Goal: Task Accomplishment & Management: Manage account settings

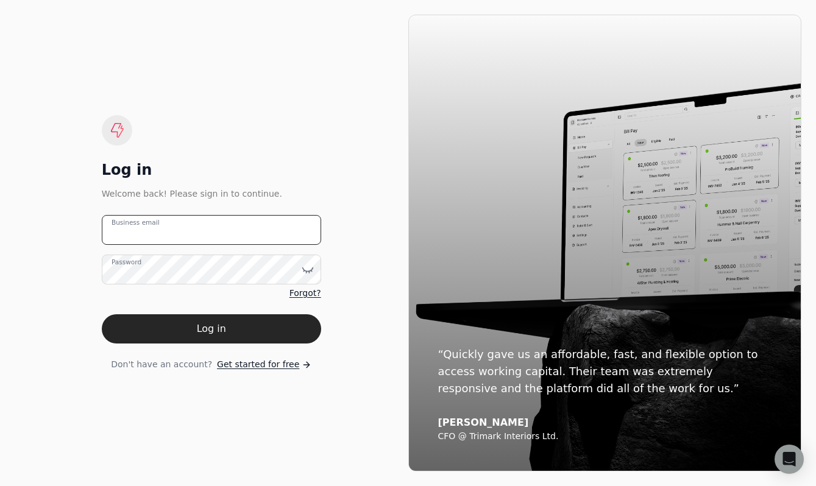
click at [180, 232] on email "Business email" at bounding box center [211, 230] width 219 height 30
type email "[PERSON_NAME][EMAIL_ADDRESS][DOMAIN_NAME]"
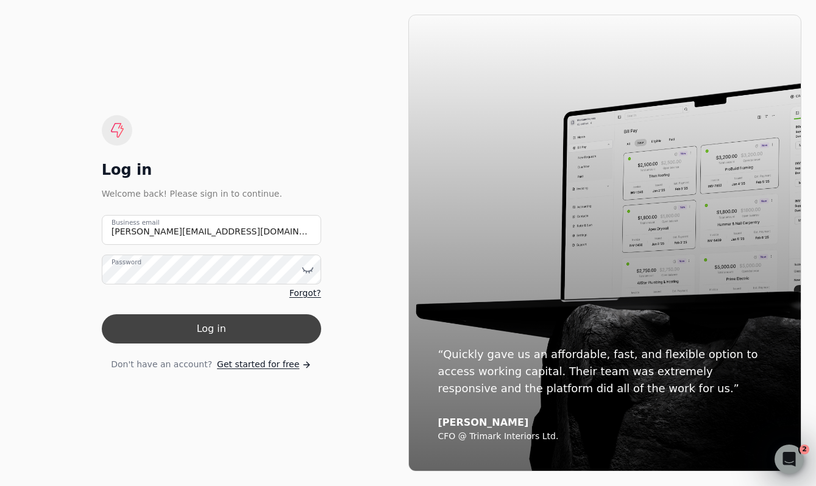
click at [213, 330] on button "Log in" at bounding box center [211, 328] width 219 height 29
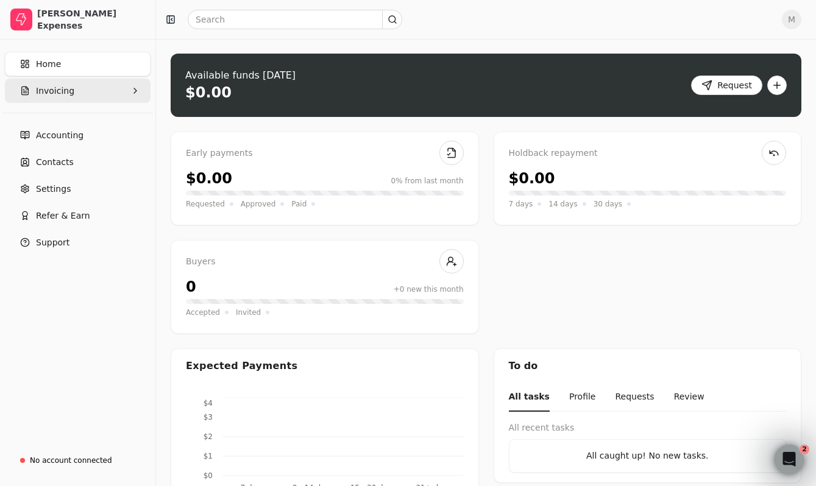
click at [114, 88] on button "Invoicing" at bounding box center [78, 91] width 146 height 24
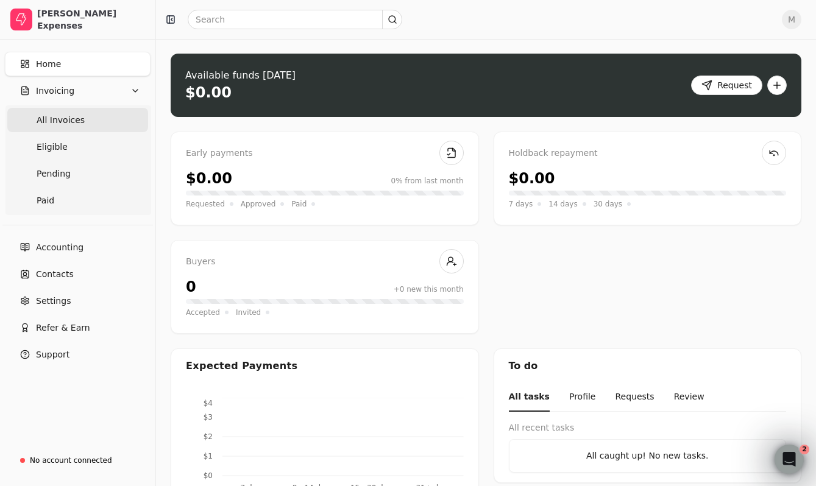
click at [86, 117] on Invoices "All Invoices" at bounding box center [77, 120] width 141 height 24
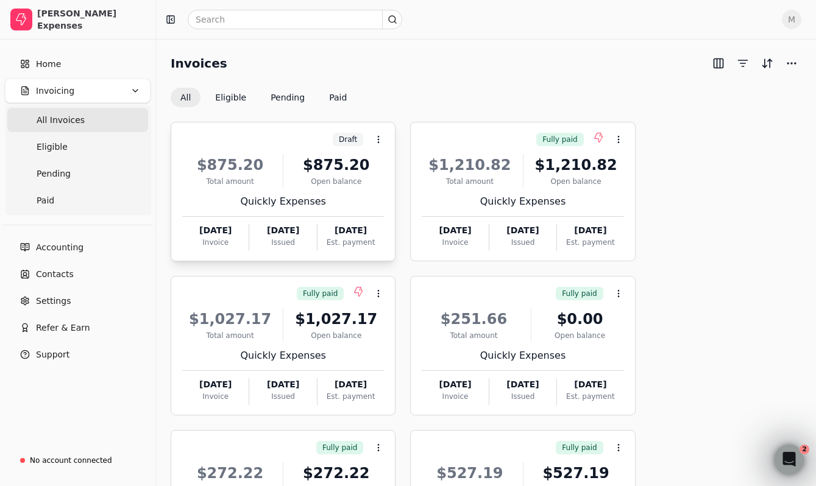
click at [257, 153] on div "$875.20 Total amount $875.20 Open balance Quickly Expenses [DATE] Invoice [DATE…" at bounding box center [283, 199] width 202 height 104
click at [393, 172] on span "Open" at bounding box center [398, 169] width 23 height 13
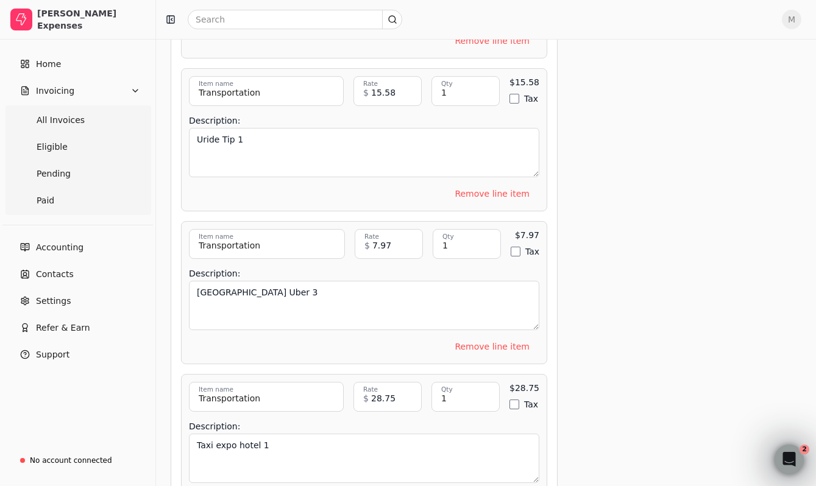
scroll to position [4285, 0]
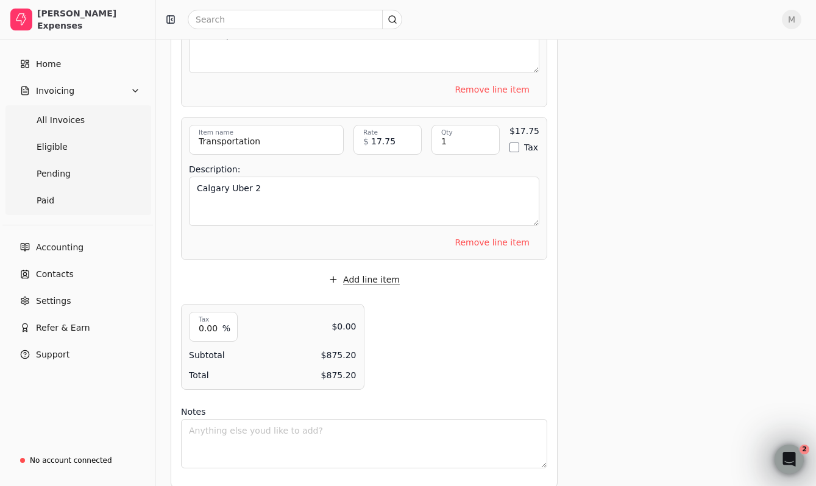
click at [357, 270] on button "Add line item" at bounding box center [364, 279] width 91 height 19
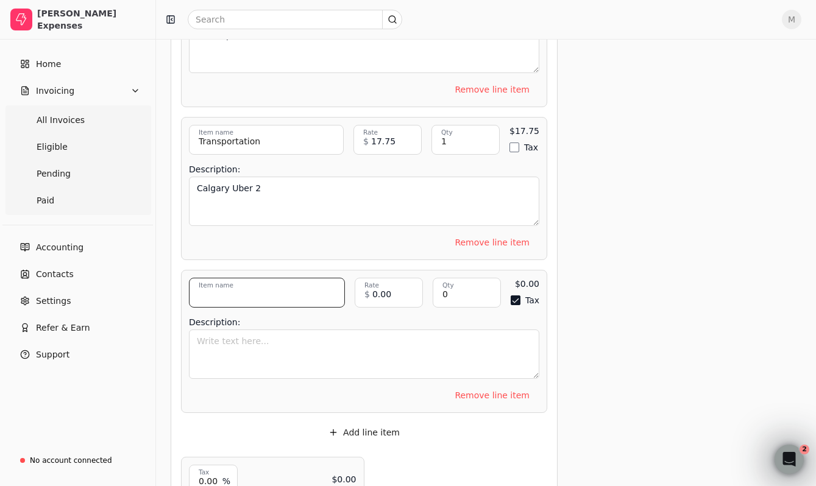
click at [325, 278] on input "Item name" at bounding box center [267, 293] width 156 height 30
type input "Parking"
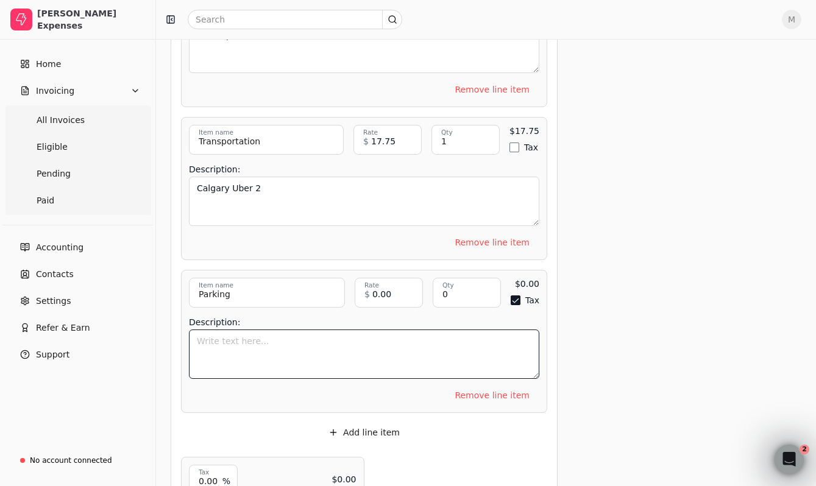
click at [314, 330] on textarea "Description:" at bounding box center [364, 354] width 350 height 49
type textarea "Parking for Zonda event"
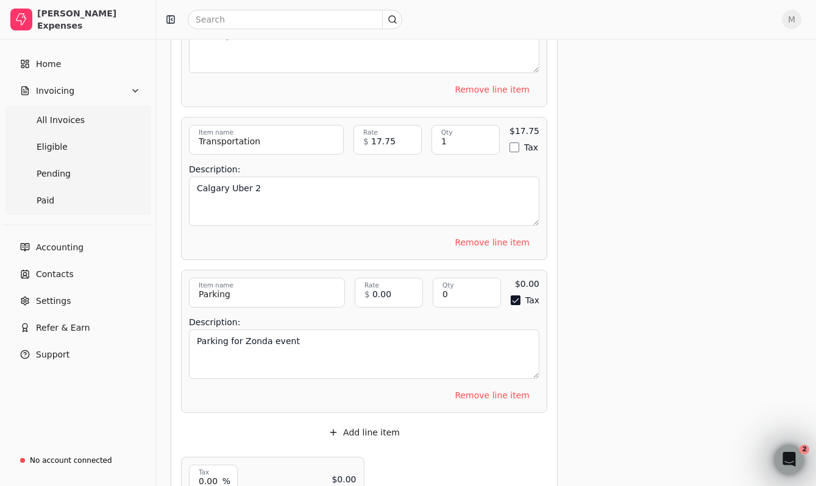
click at [383, 281] on input "0.00" at bounding box center [388, 293] width 68 height 30
type input "30.50"
click at [477, 278] on input "0" at bounding box center [466, 293] width 68 height 30
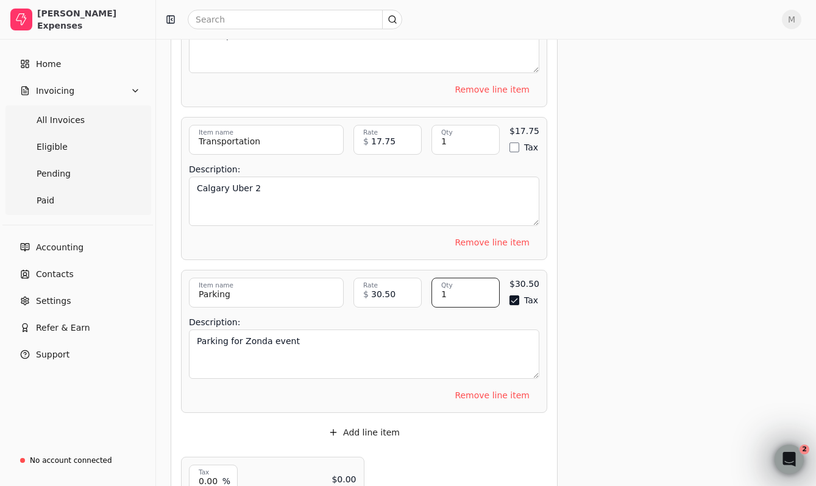
type input "1"
click at [516, 295] on button "Tax" at bounding box center [514, 300] width 10 height 10
click at [375, 423] on button "Add line item" at bounding box center [364, 432] width 91 height 19
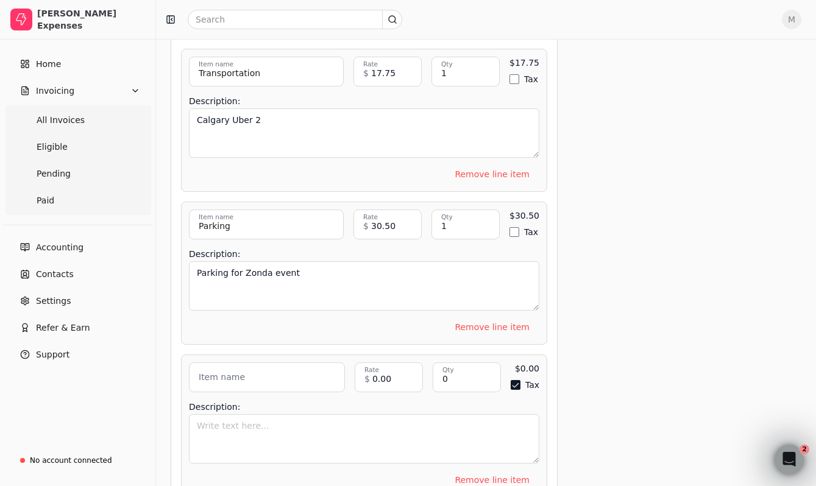
scroll to position [4463, 0]
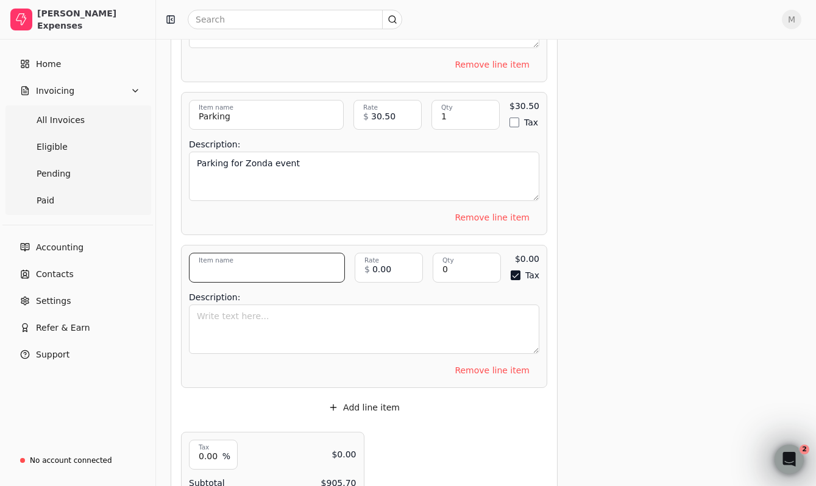
click at [281, 253] on input "Item name" at bounding box center [267, 268] width 156 height 30
type input "Meals & Entertainment"
click at [457, 255] on input "0" at bounding box center [466, 268] width 68 height 30
type input "1"
click at [398, 253] on input "0.00" at bounding box center [388, 268] width 68 height 30
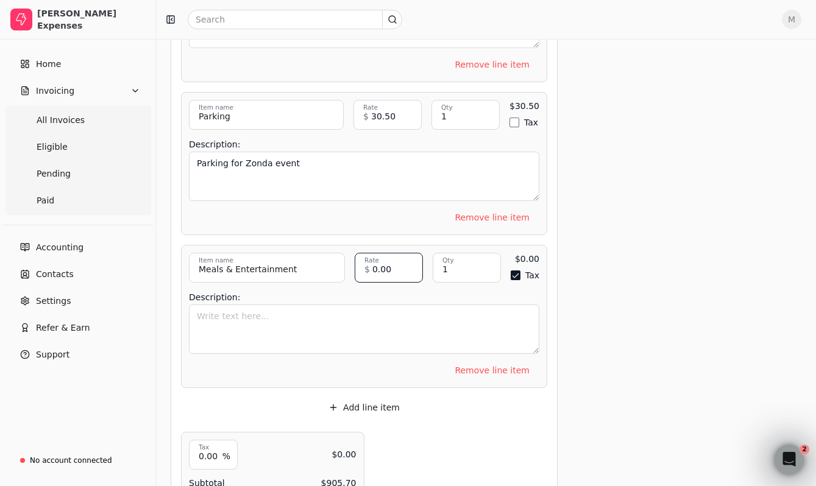
click at [394, 257] on input "0.00" at bounding box center [388, 268] width 68 height 30
type input "7.35"
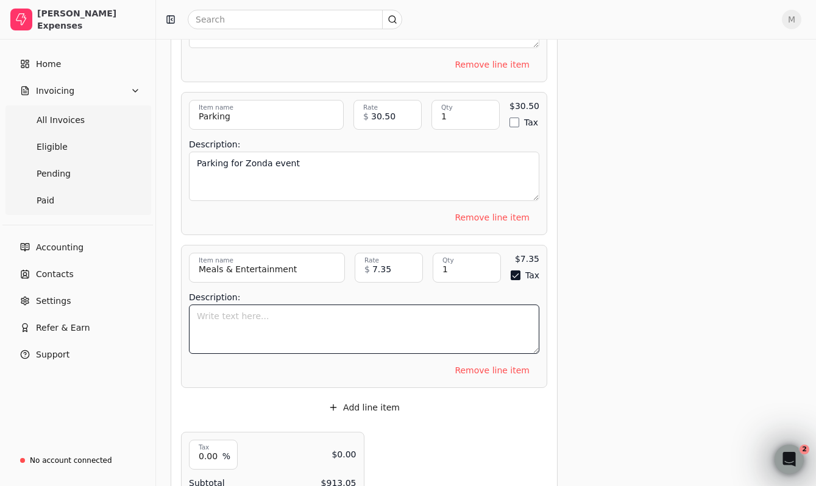
click at [360, 323] on textarea "Description:" at bounding box center [364, 329] width 350 height 49
type textarea "Vancouver coffee"
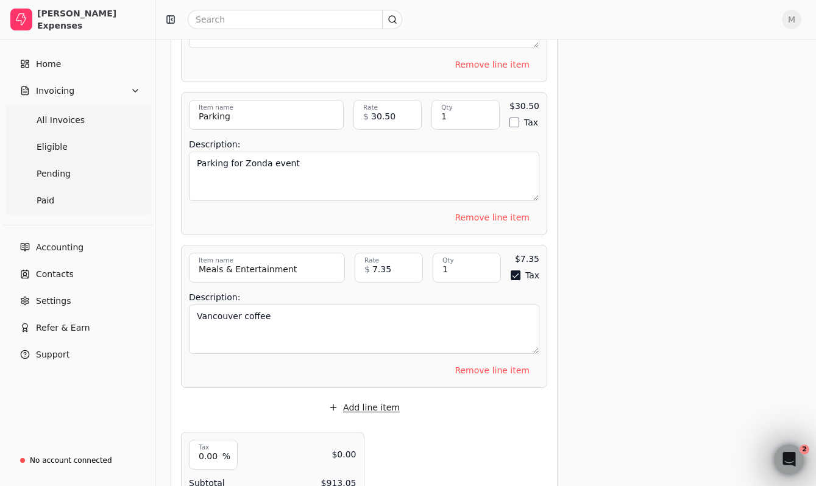
click at [379, 398] on button "Add line item" at bounding box center [364, 407] width 91 height 19
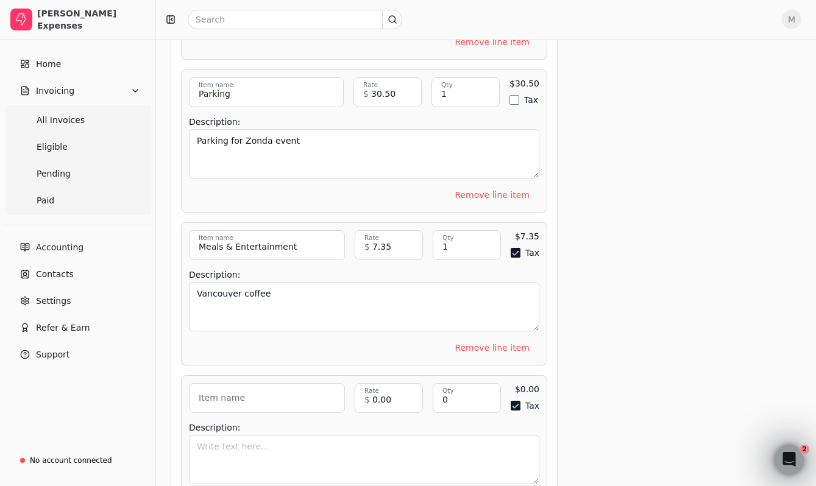
scroll to position [4491, 0]
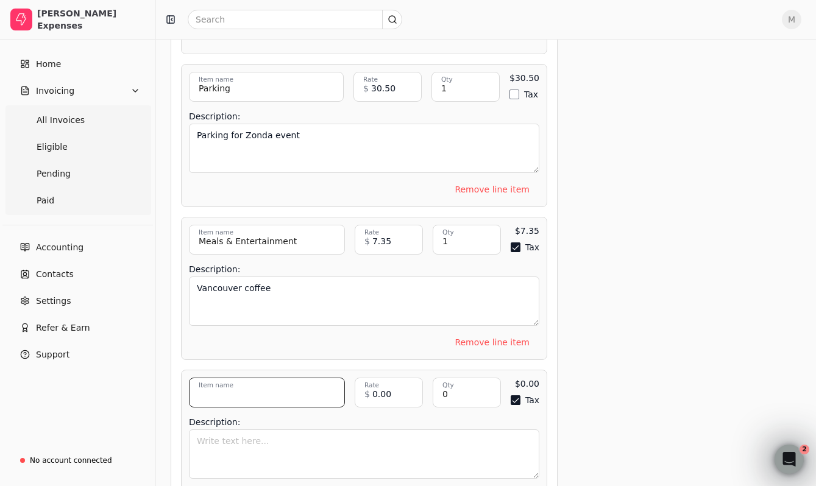
click at [298, 378] on input "Item name" at bounding box center [267, 393] width 156 height 30
type input "Transportation"
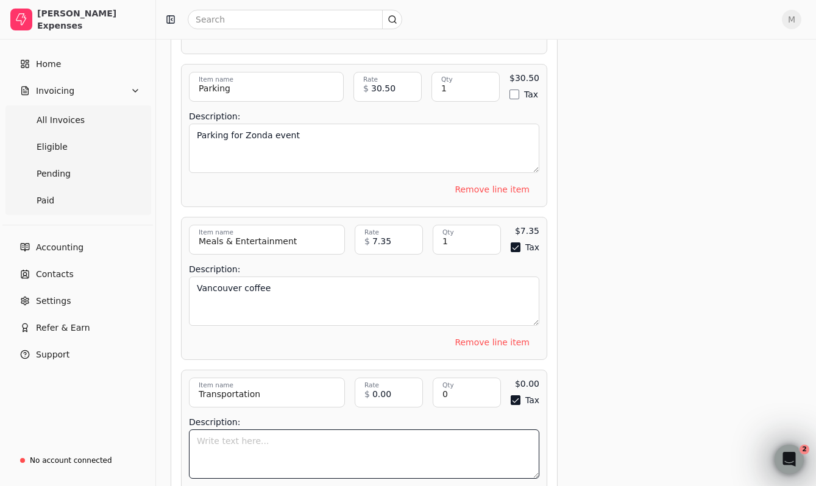
click at [272, 431] on textarea "Description:" at bounding box center [364, 453] width 350 height 49
type textarea "Gas for rental"
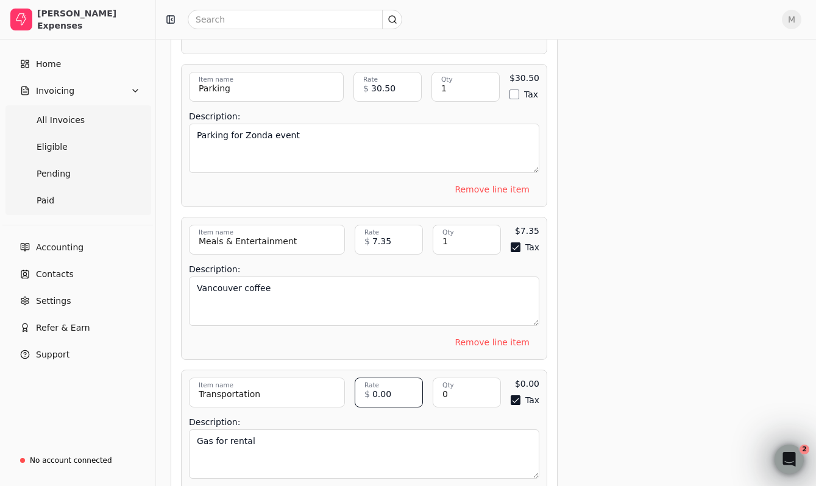
click at [390, 382] on input "0.00" at bounding box center [388, 393] width 68 height 30
type input "21.27"
click at [476, 378] on input "0" at bounding box center [466, 393] width 68 height 30
type input "1"
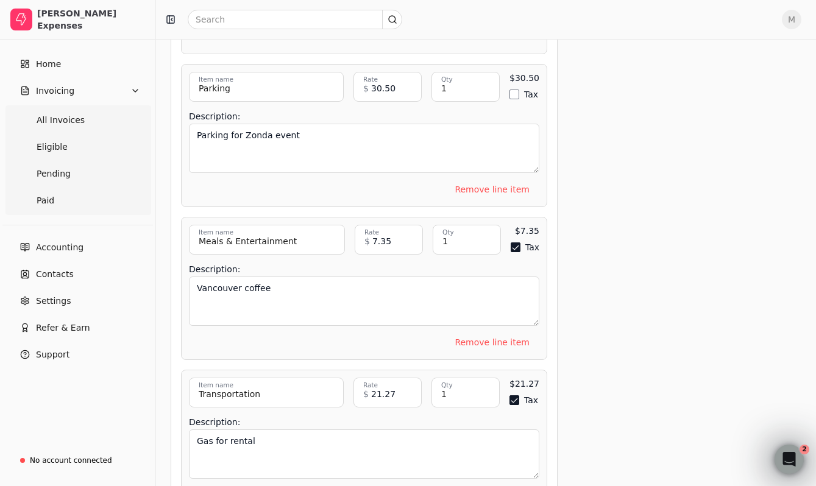
click at [458, 415] on div "Description: Gas for rental" at bounding box center [364, 449] width 350 height 68
click at [515, 395] on button "Tax" at bounding box center [514, 400] width 10 height 10
click at [515, 242] on button "Tax" at bounding box center [515, 247] width 10 height 10
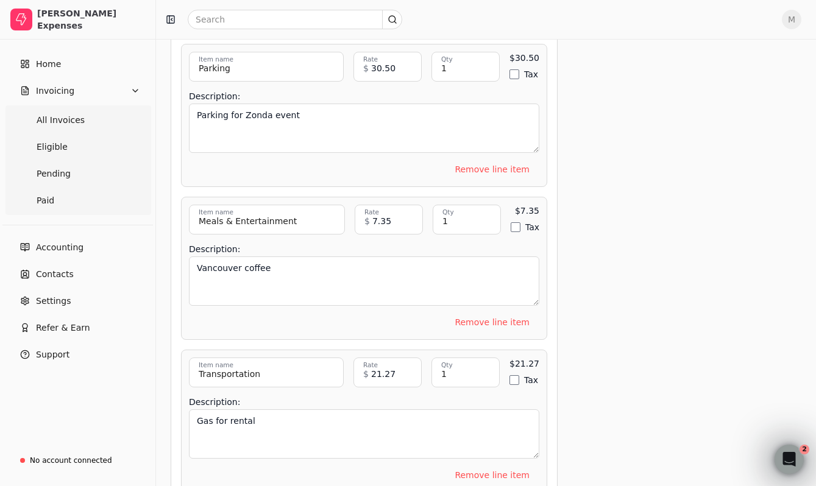
scroll to position [4545, 0]
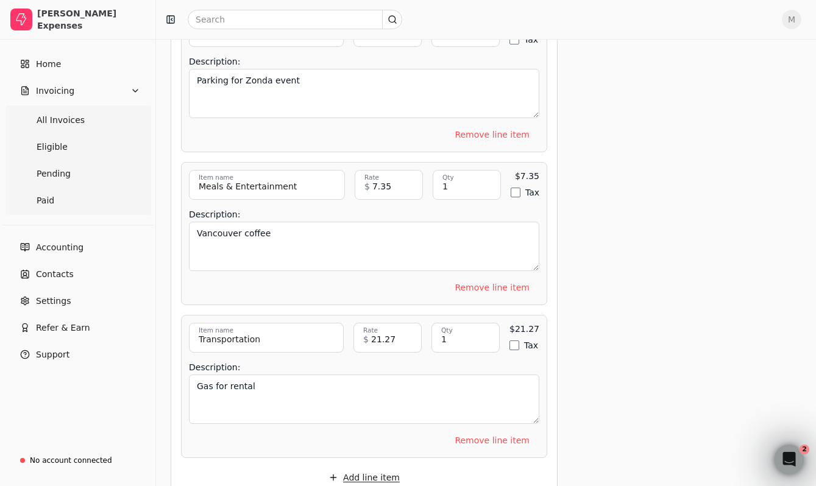
click at [356, 468] on button "Add line item" at bounding box center [364, 477] width 91 height 19
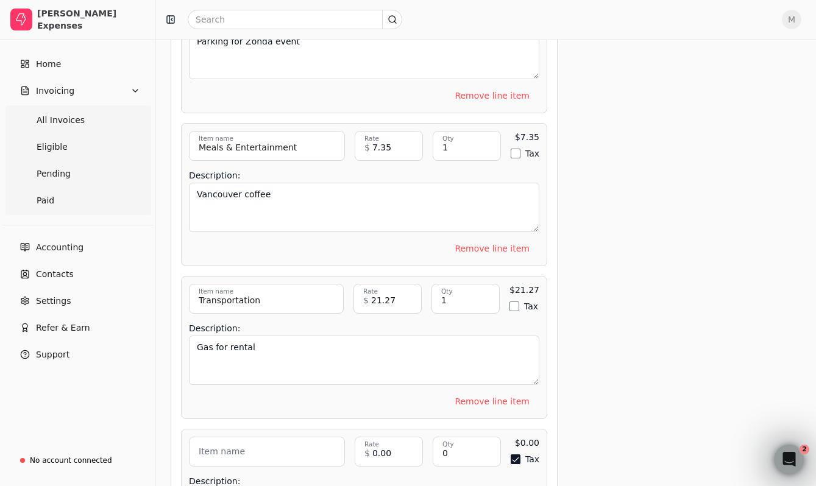
scroll to position [4617, 0]
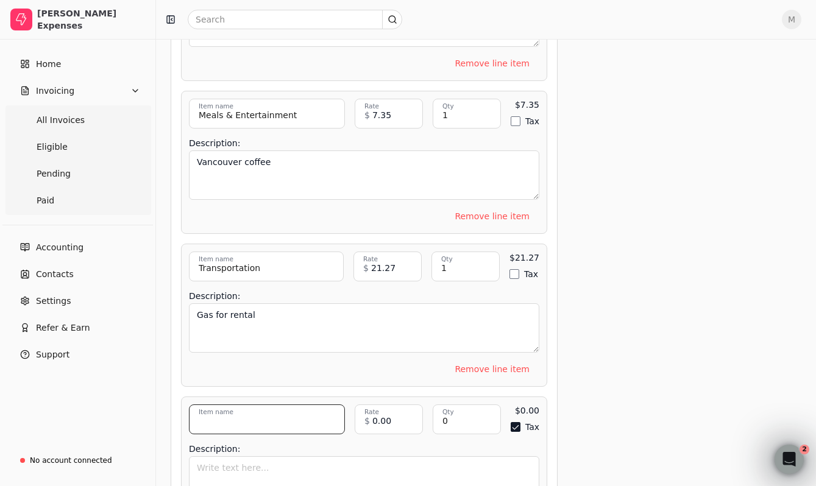
click at [248, 404] on input "Item name" at bounding box center [267, 419] width 156 height 30
type input "Meals & Entertainment"
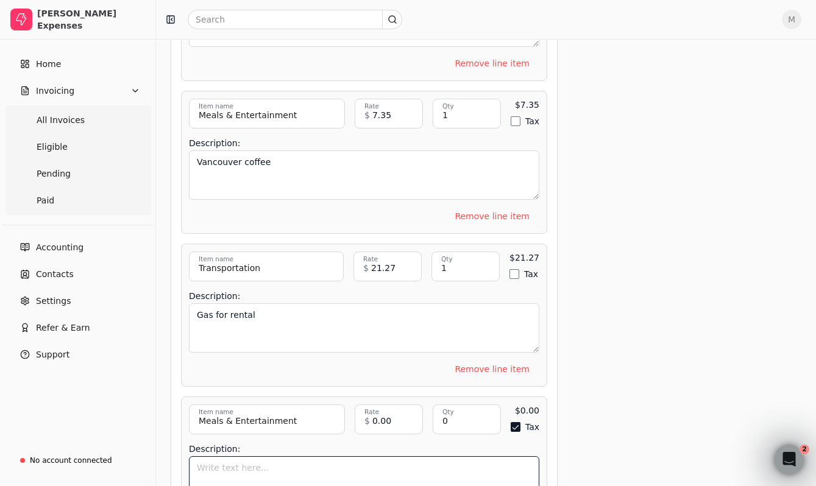
click at [248, 456] on textarea "Description:" at bounding box center [364, 480] width 350 height 49
type textarea "Vancouver Breakfast"
click at [513, 422] on button "Tax" at bounding box center [515, 427] width 10 height 10
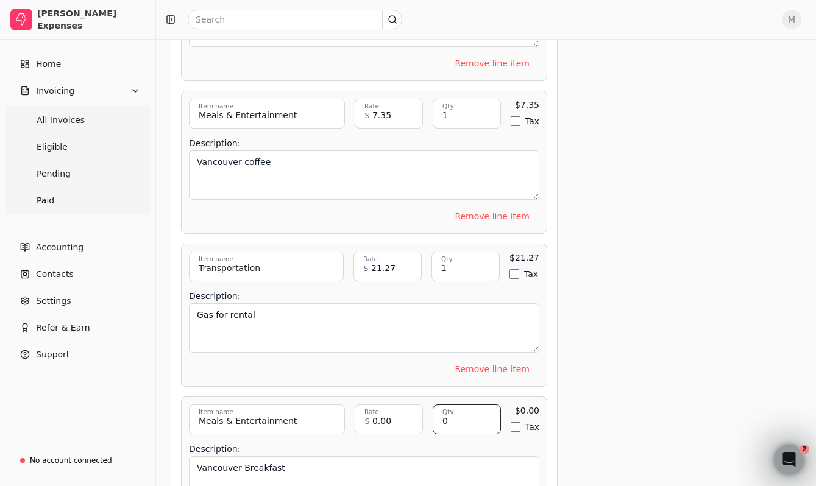
click at [459, 406] on input "0" at bounding box center [466, 419] width 68 height 30
type input "1"
click at [403, 404] on input "0.00" at bounding box center [388, 419] width 68 height 30
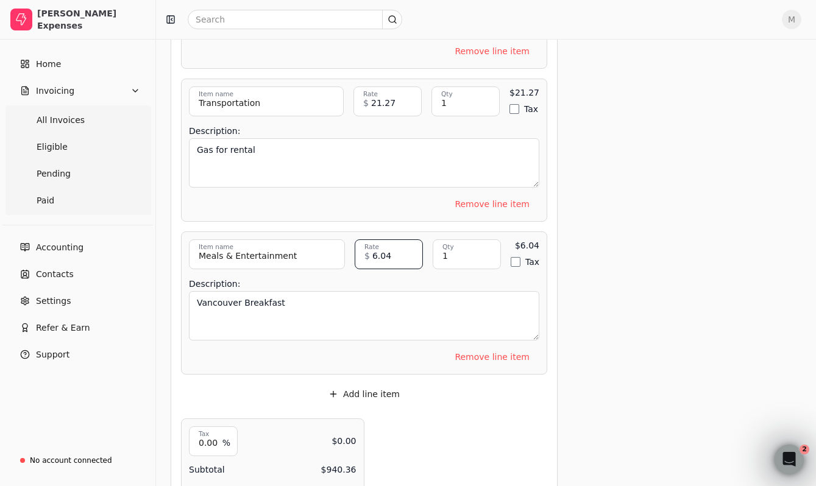
type input "6.04"
click at [362, 384] on button "Add line item" at bounding box center [364, 393] width 91 height 19
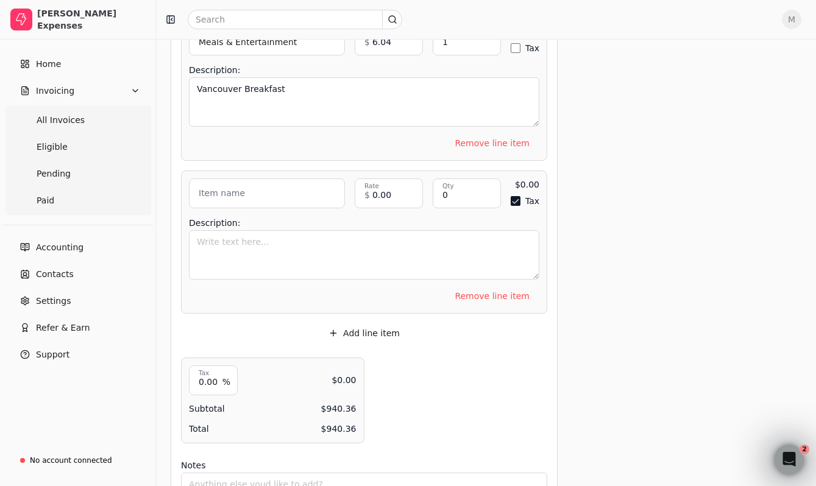
scroll to position [5010, 0]
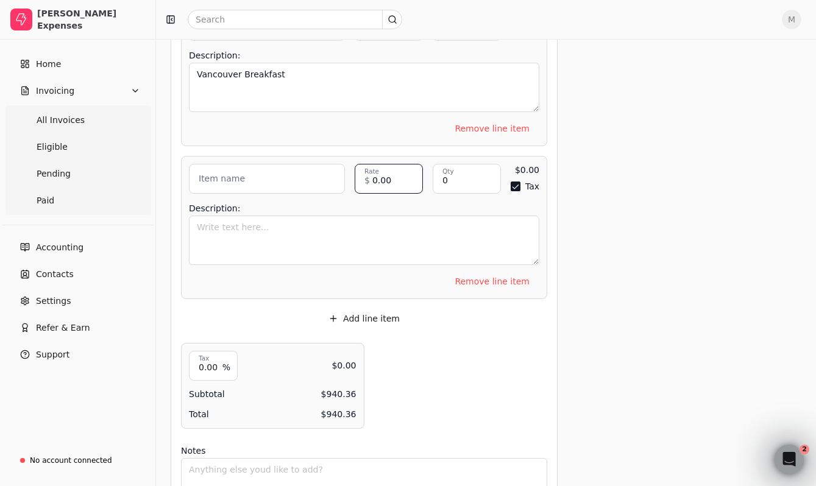
click at [389, 164] on input "0.00" at bounding box center [388, 179] width 68 height 30
type input "20.48"
click at [460, 166] on input "0" at bounding box center [466, 179] width 68 height 30
type input "1"
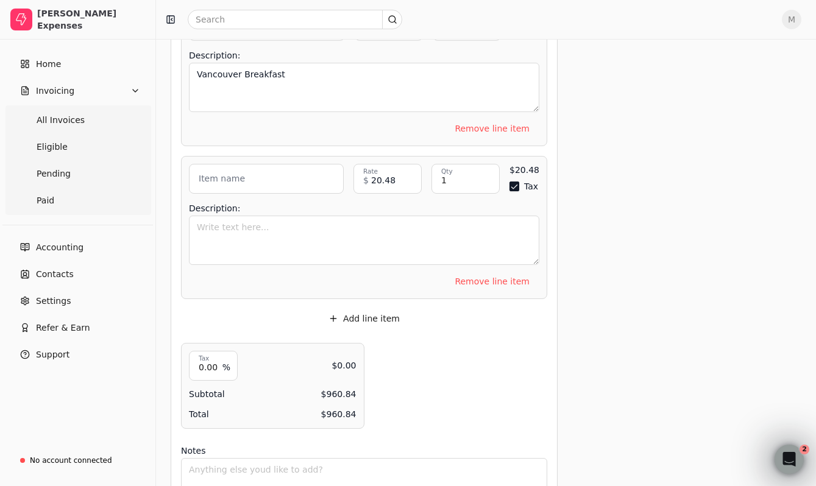
click at [516, 182] on button "Tax" at bounding box center [514, 187] width 10 height 10
click at [283, 174] on input "Item name" at bounding box center [266, 179] width 155 height 30
type input "Vancouver Lunch"
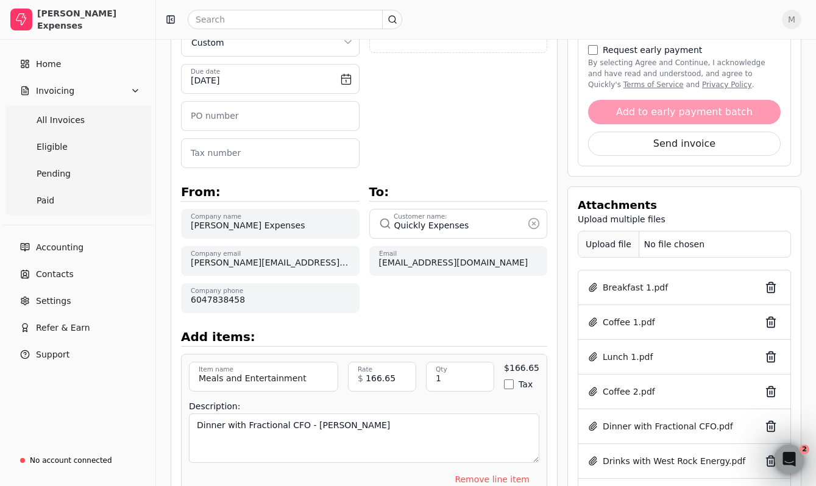
scroll to position [185, 0]
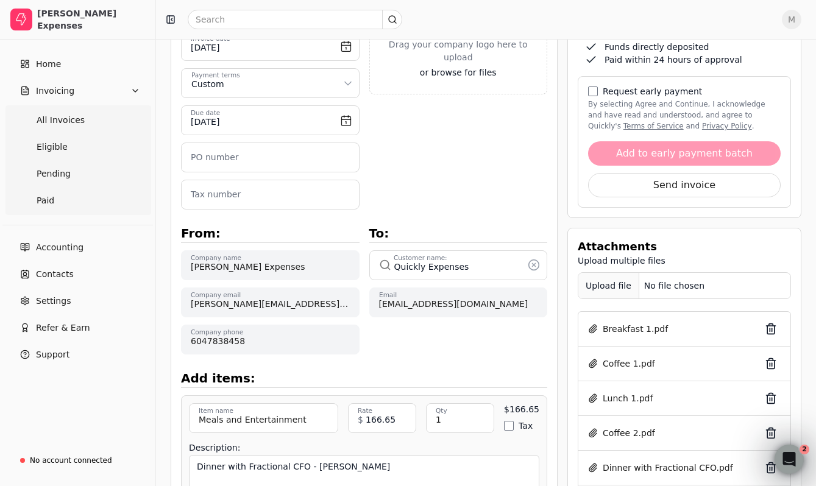
click at [601, 289] on div "Upload file" at bounding box center [608, 285] width 61 height 27
click at [616, 289] on div "Upload file" at bounding box center [608, 285] width 61 height 27
click at [616, 287] on div "Upload file" at bounding box center [608, 285] width 61 height 27
click at [605, 283] on div "Upload file" at bounding box center [608, 285] width 61 height 27
click at [604, 285] on div "Upload file" at bounding box center [608, 285] width 61 height 27
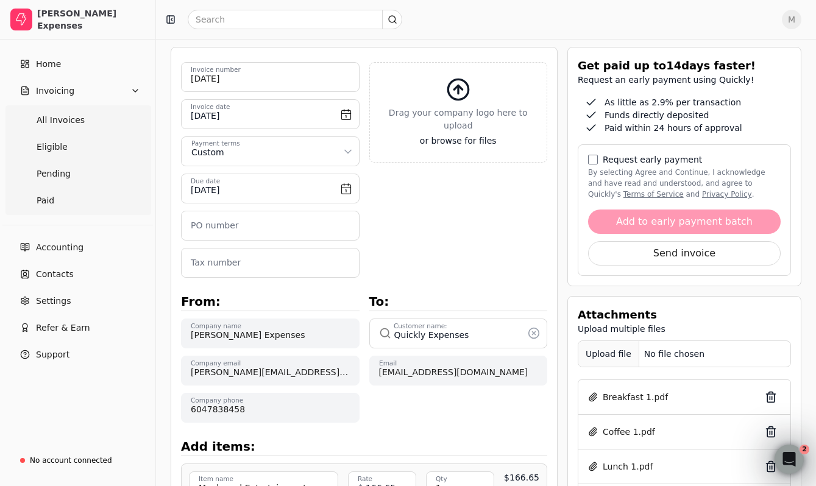
scroll to position [0, 0]
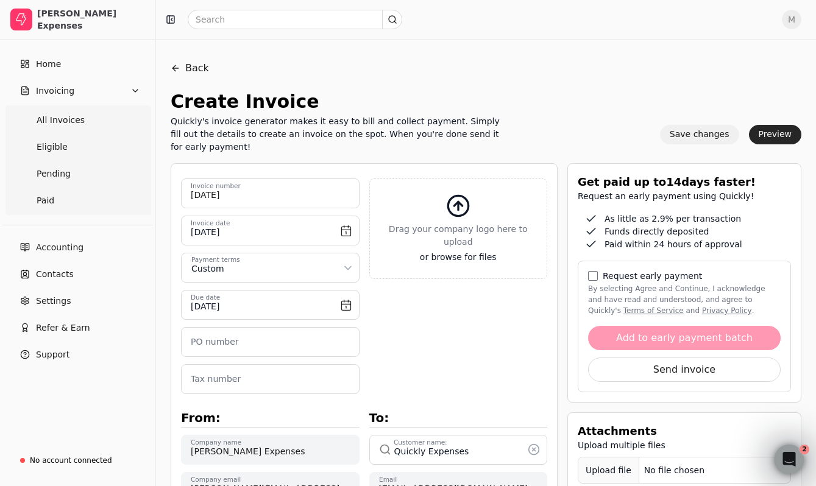
click at [706, 129] on button "Save changes" at bounding box center [699, 134] width 79 height 19
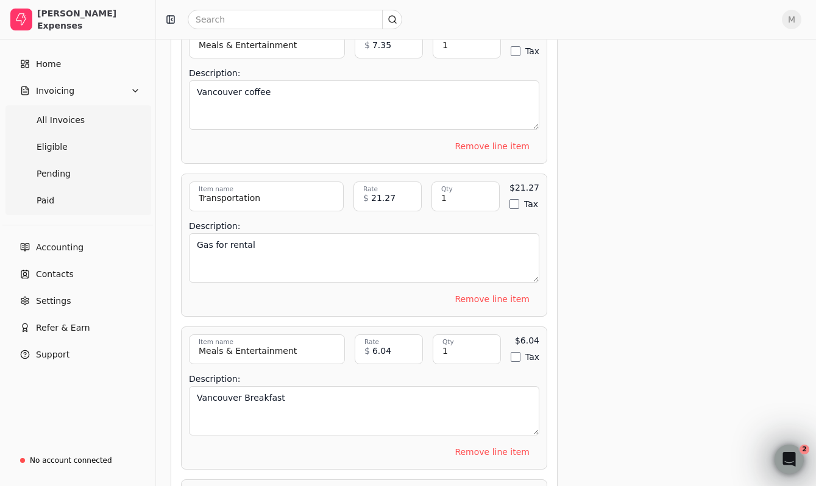
scroll to position [5046, 0]
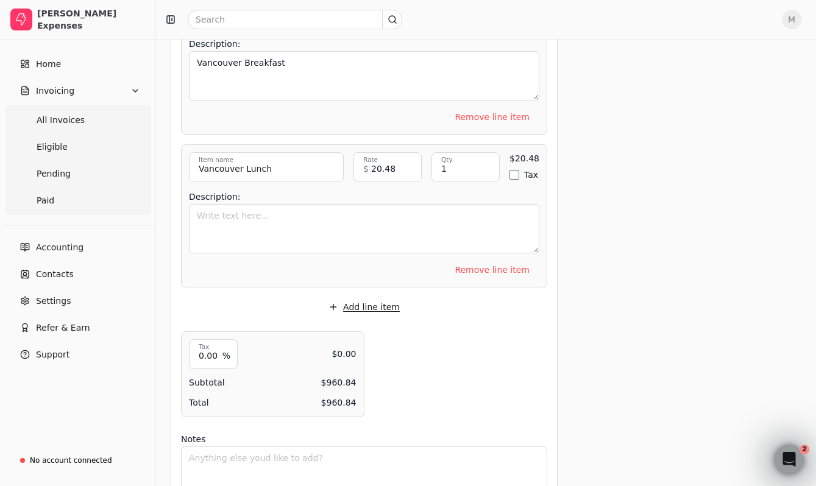
click at [372, 297] on button "Add line item" at bounding box center [364, 306] width 91 height 19
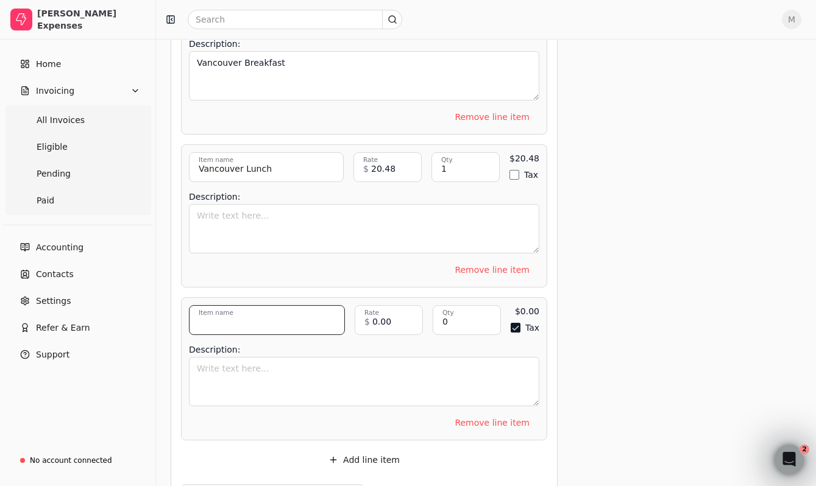
click at [289, 305] on input "Item name" at bounding box center [267, 320] width 156 height 30
type input "Transportation"
click at [471, 305] on input "0" at bounding box center [466, 320] width 68 height 30
type input "1"
click at [518, 323] on button "Tax" at bounding box center [515, 328] width 10 height 10
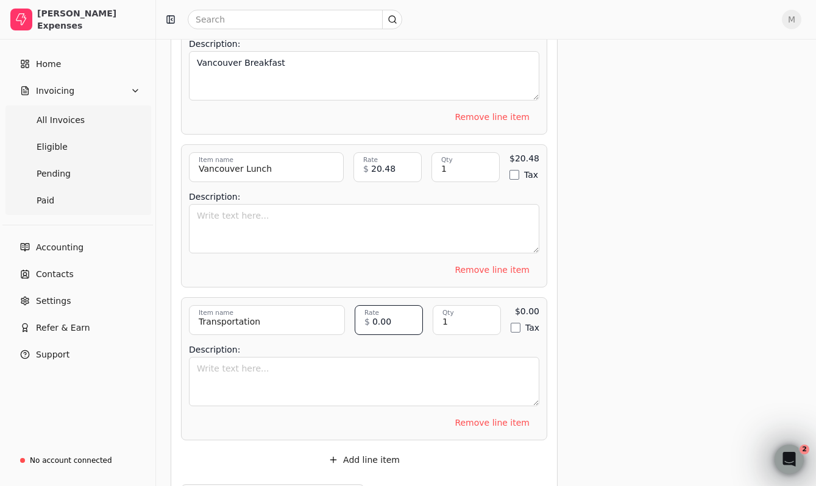
click at [395, 305] on input "0.00" at bounding box center [388, 320] width 68 height 30
type input "47.37"
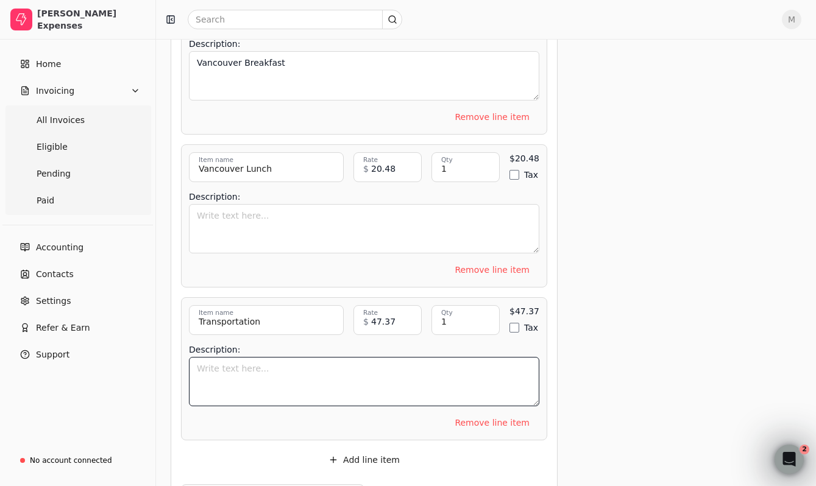
click at [387, 357] on textarea "Description:" at bounding box center [364, 381] width 350 height 49
type textarea "Vancouver car rental"
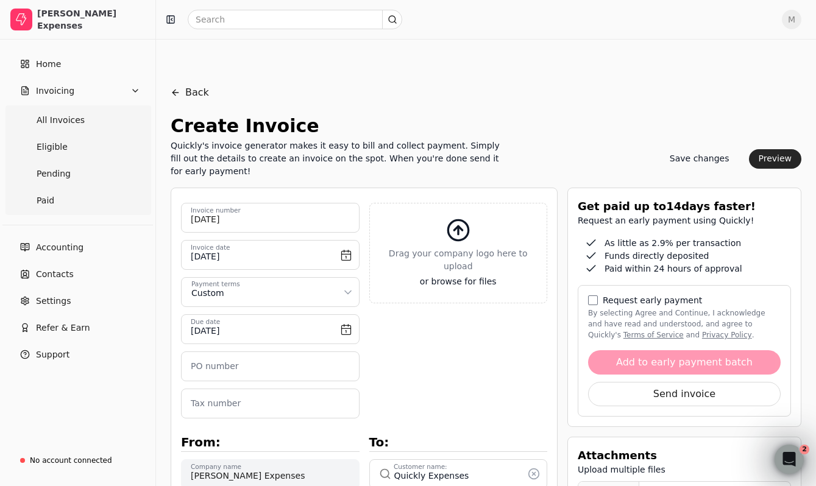
scroll to position [185, 0]
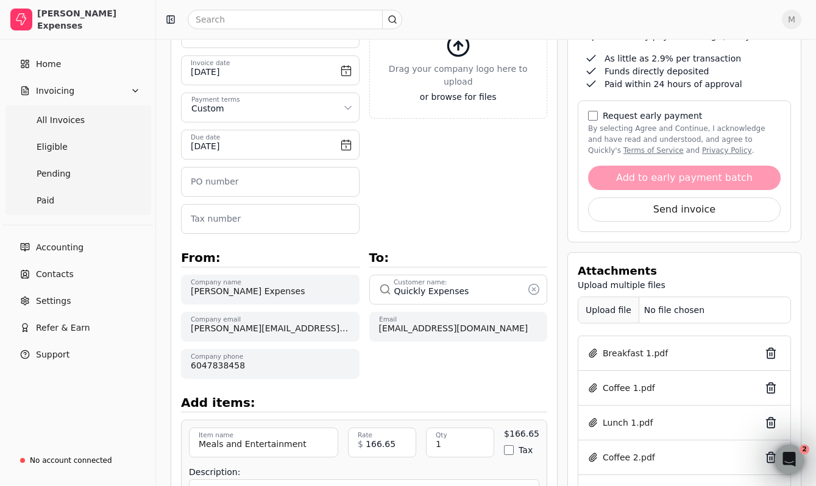
click at [615, 297] on div "Upload file" at bounding box center [608, 310] width 61 height 27
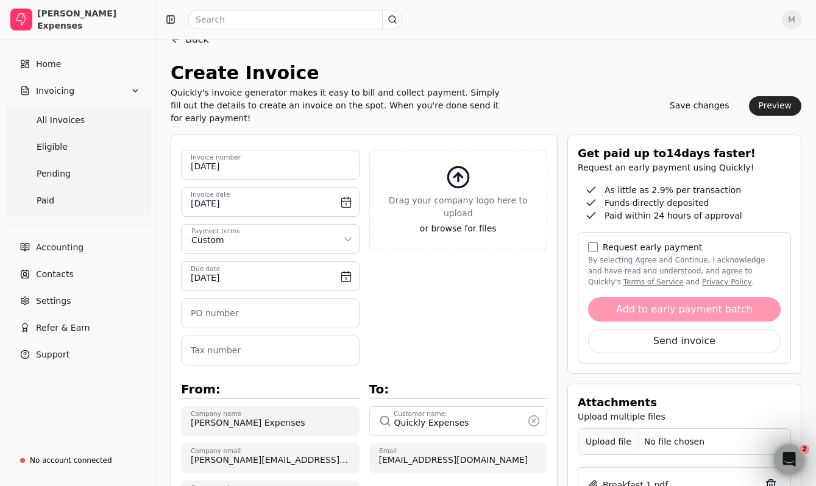
scroll to position [0, 0]
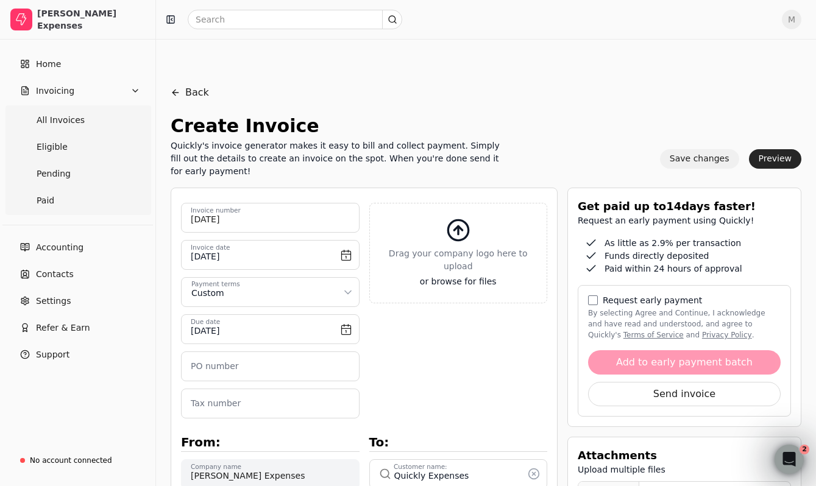
click at [688, 149] on button "Save changes" at bounding box center [699, 158] width 79 height 19
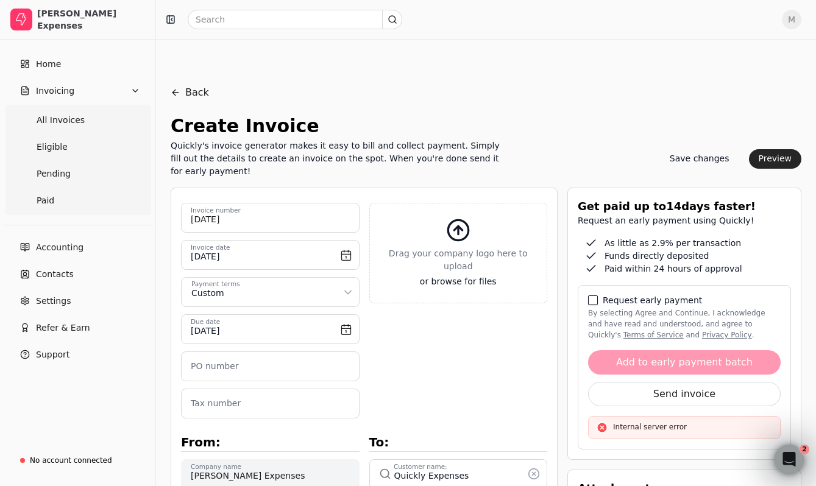
click at [591, 295] on button "By selecting Agree and Continue, I acknowledge and have read and understood, an…" at bounding box center [593, 300] width 10 height 10
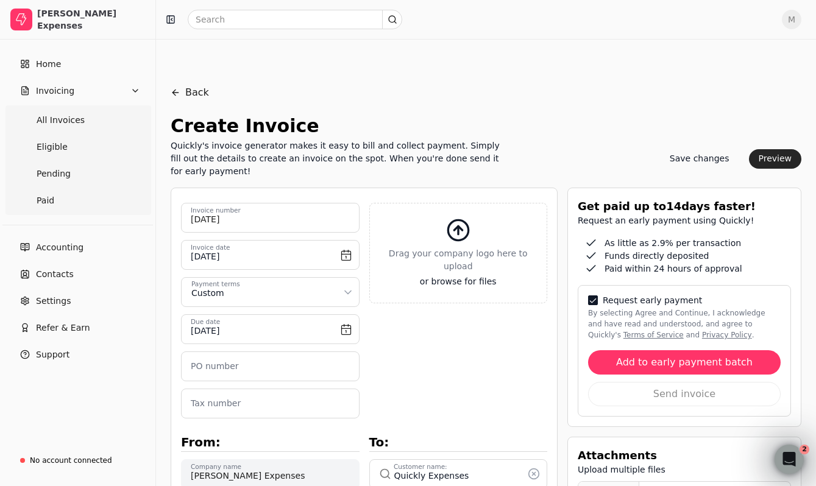
scroll to position [103, 0]
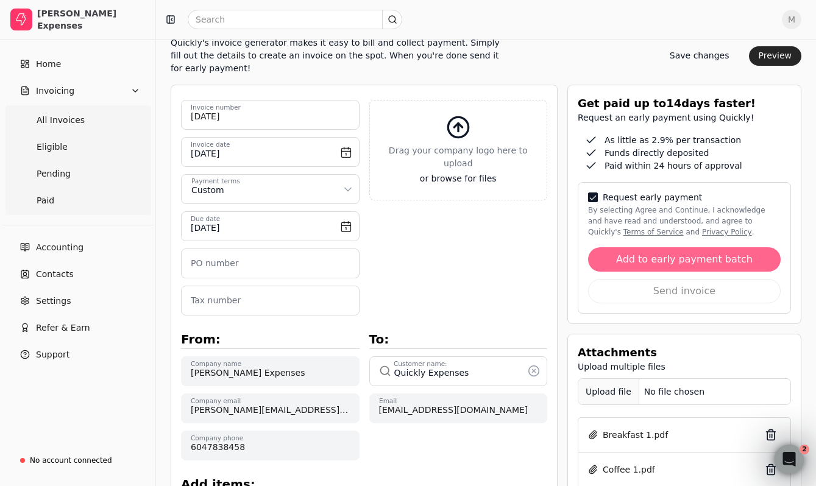
click at [636, 247] on button "Add to early payment batch" at bounding box center [684, 259] width 192 height 24
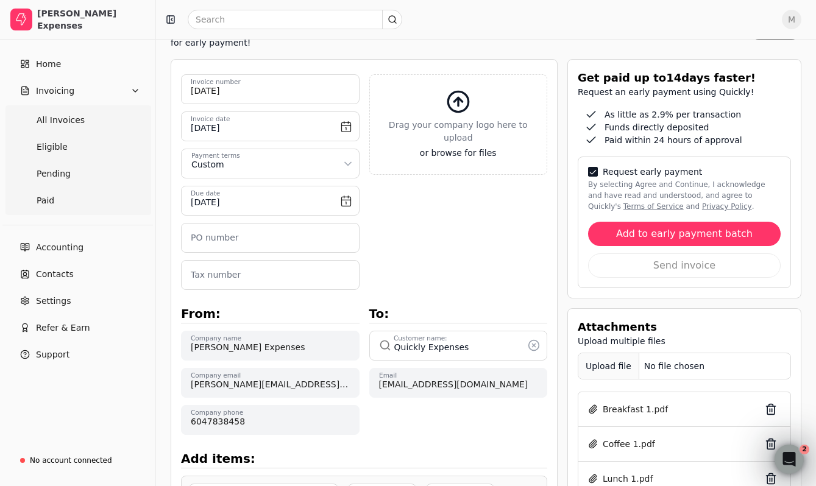
scroll to position [126, 0]
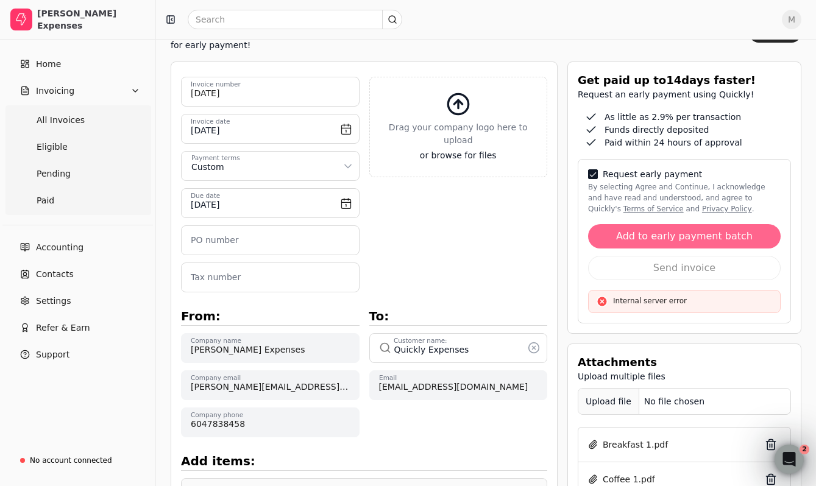
click at [658, 224] on button "Add to early payment batch" at bounding box center [684, 236] width 192 height 24
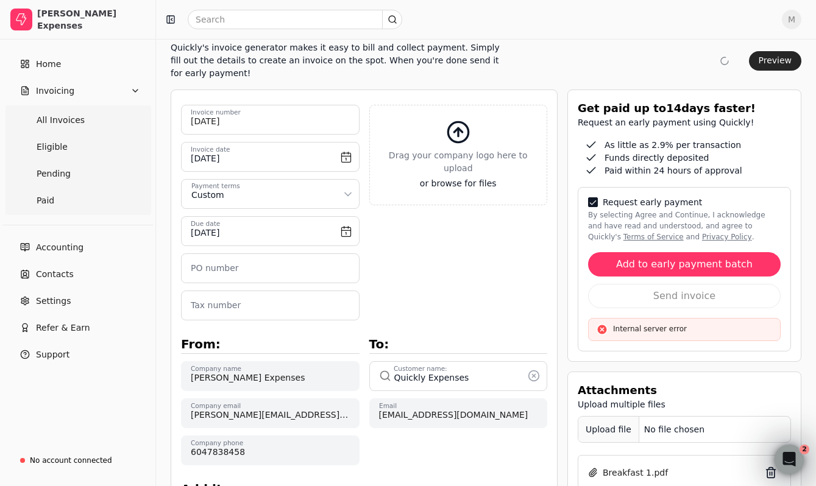
scroll to position [0, 0]
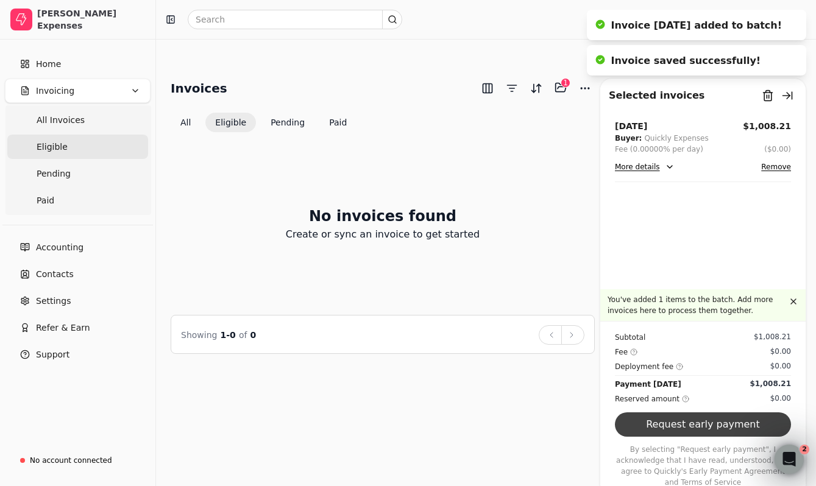
click at [674, 412] on button "Request early payment" at bounding box center [703, 424] width 176 height 24
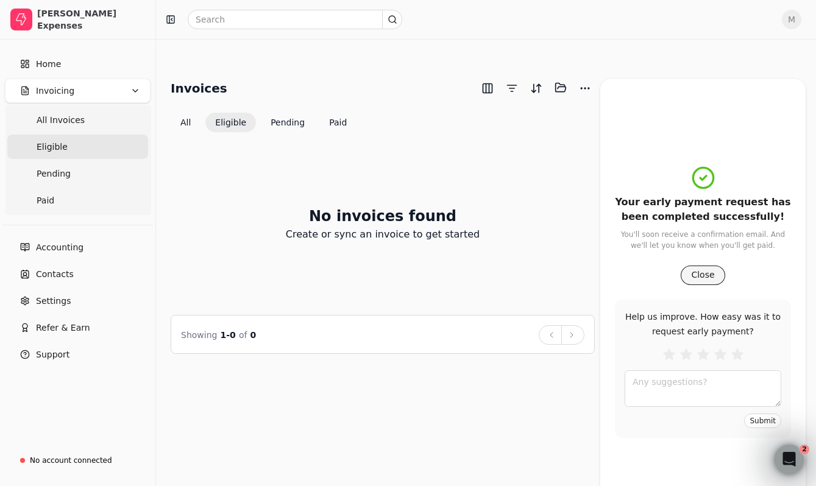
click at [708, 266] on button "Close" at bounding box center [702, 275] width 44 height 19
